Goal: Information Seeking & Learning: Learn about a topic

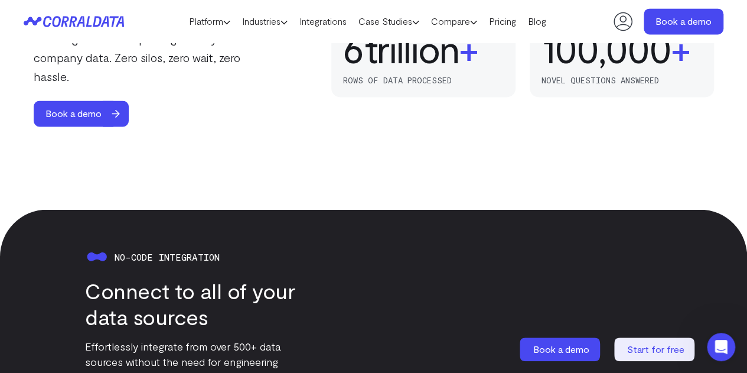
scroll to position [954, 0]
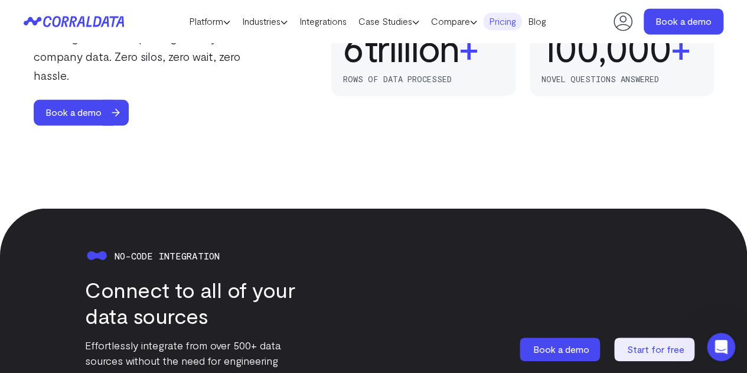
click at [522, 17] on link "Pricing" at bounding box center [502, 21] width 39 height 18
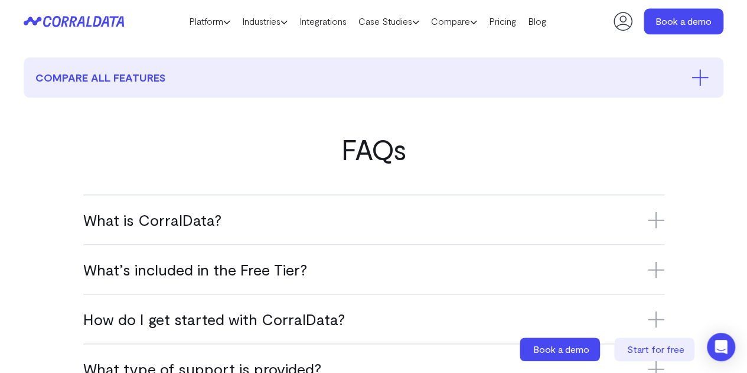
scroll to position [651, 0]
click at [522, 22] on link "Pricing" at bounding box center [502, 21] width 39 height 18
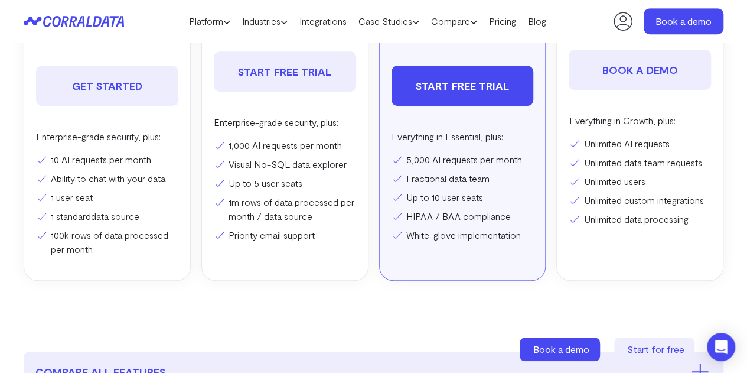
scroll to position [360, 0]
